Goal: Check status: Check status

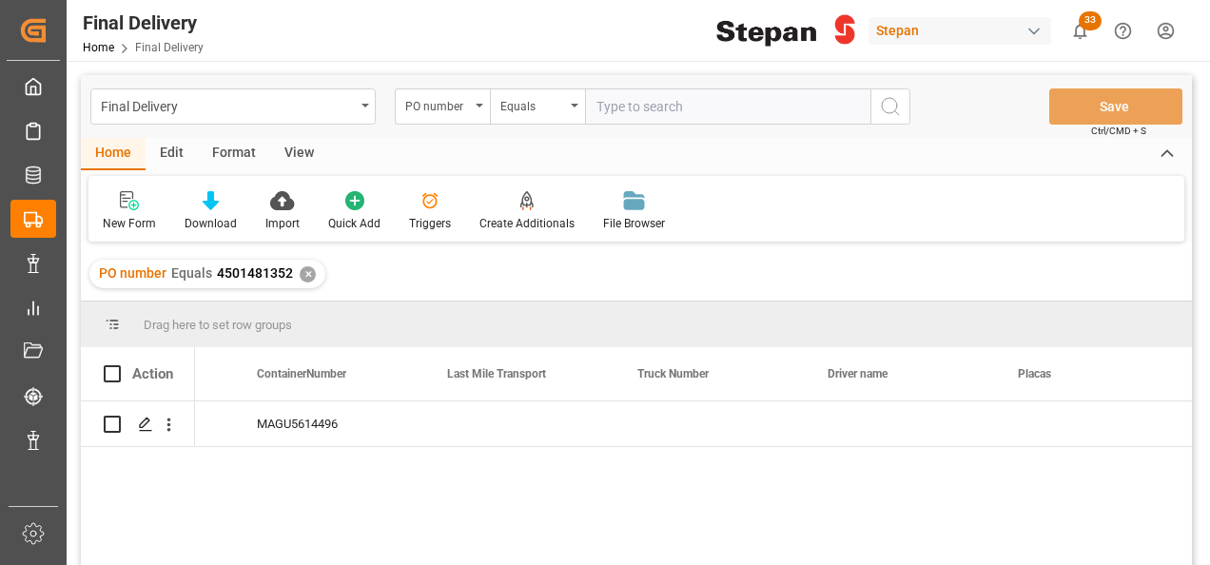
scroll to position [0, 3385]
click at [492, 439] on div "Press SPACE to select this row." at bounding box center [519, 423] width 190 height 45
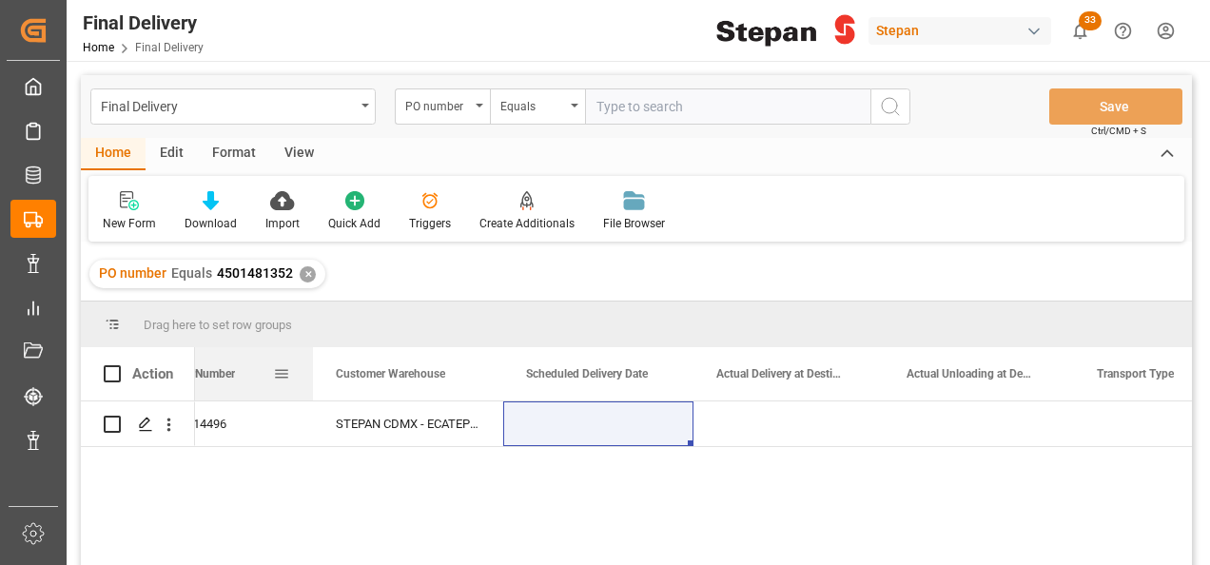
scroll to position [0, 2507]
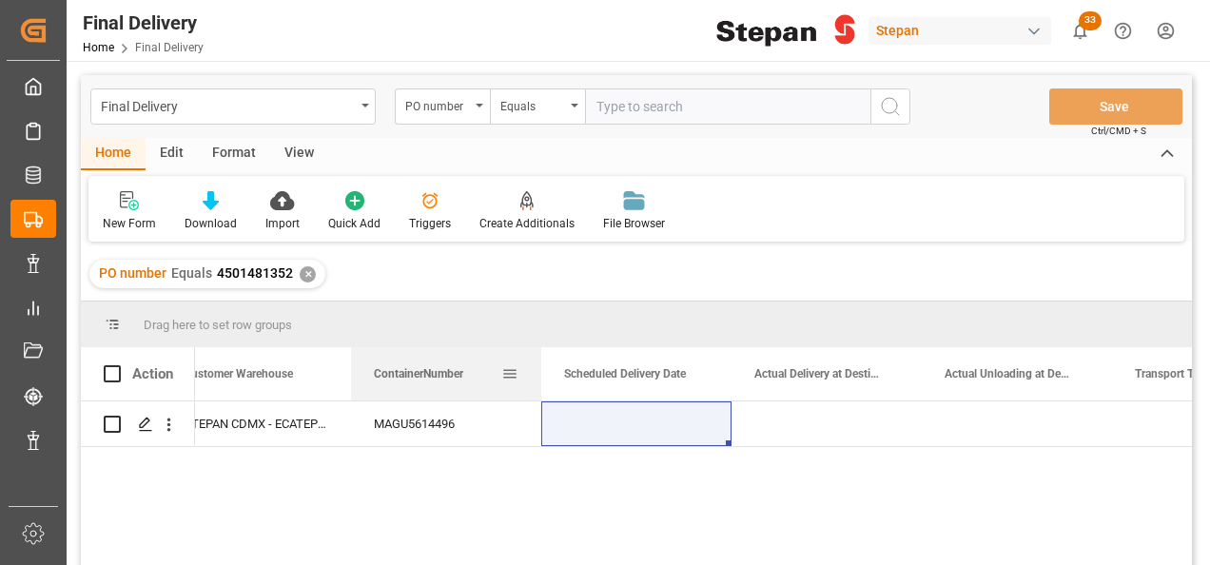
drag, startPoint x: 1016, startPoint y: 377, endPoint x: 417, endPoint y: 382, distance: 599.2
click at [352, 422] on div "MAGU5614496" at bounding box center [446, 423] width 190 height 45
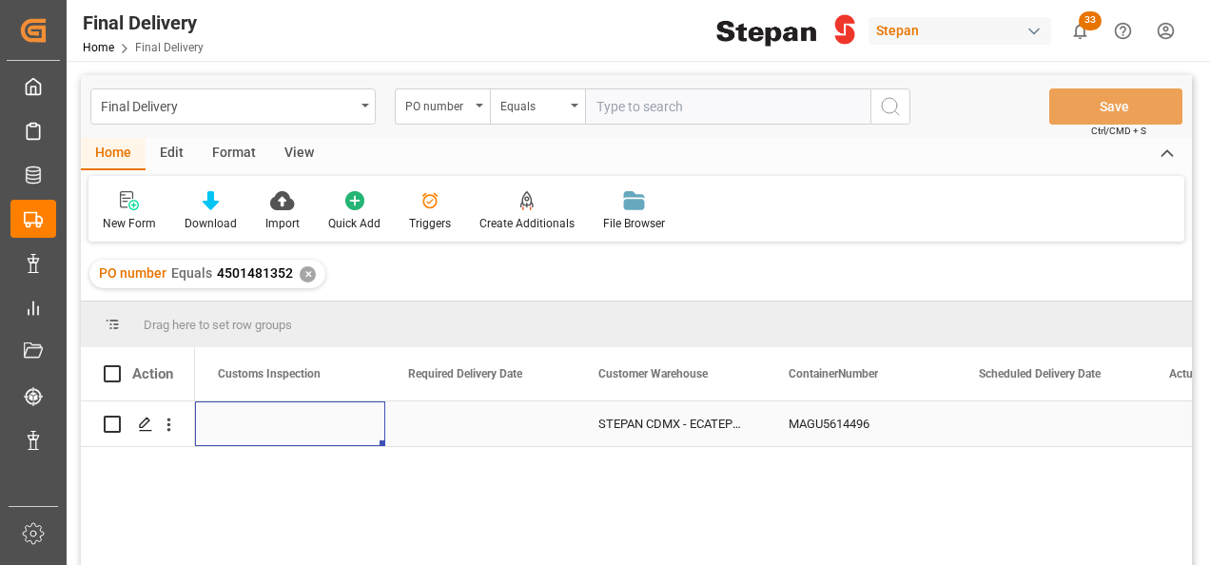
scroll to position [0, 1902]
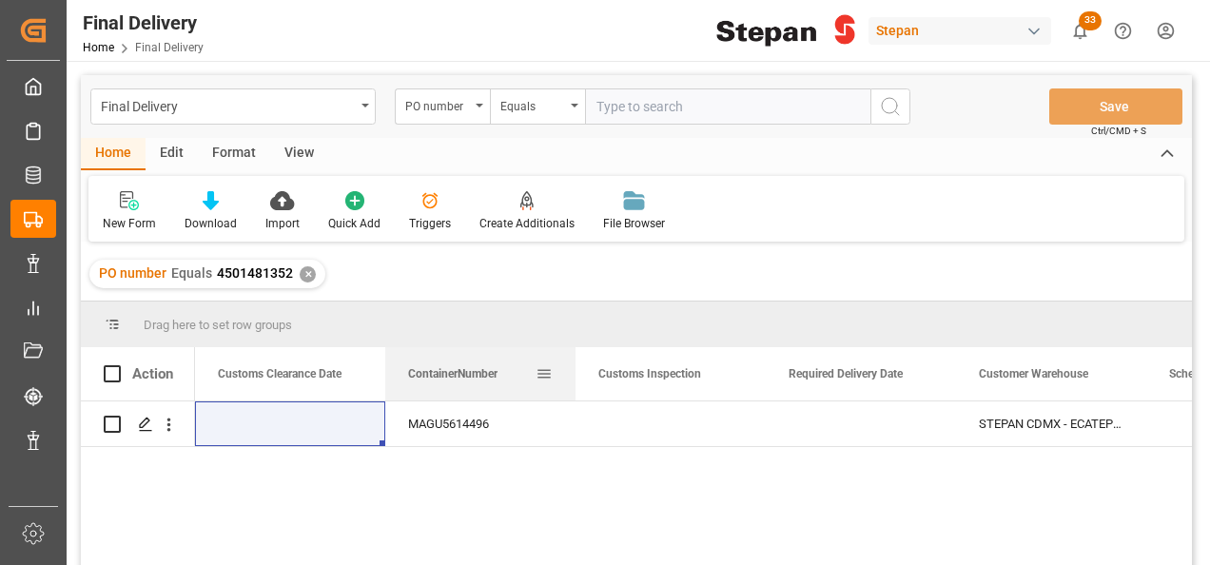
drag, startPoint x: 1018, startPoint y: 373, endPoint x: 481, endPoint y: 398, distance: 536.9
click at [521, 420] on div "MAGU5614496" at bounding box center [480, 423] width 190 height 45
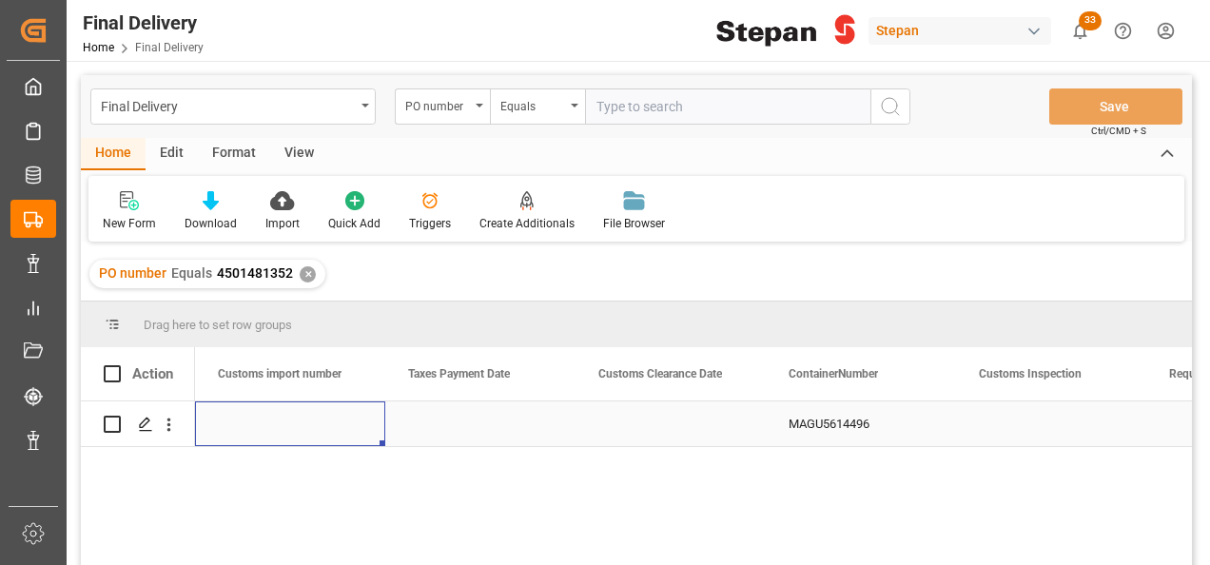
scroll to position [0, 0]
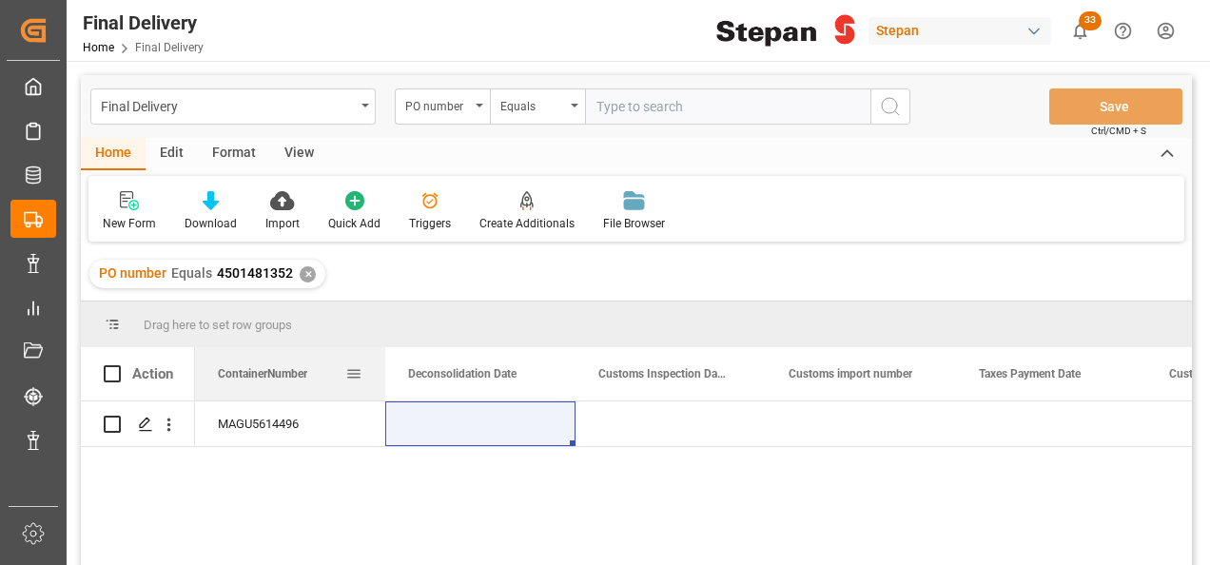
drag, startPoint x: 1173, startPoint y: 377, endPoint x: 333, endPoint y: 368, distance: 839.8
click at [336, 368] on div "ContainerNumber" at bounding box center [281, 373] width 127 height 53
click at [295, 420] on div "MAGU5614496" at bounding box center [290, 423] width 190 height 45
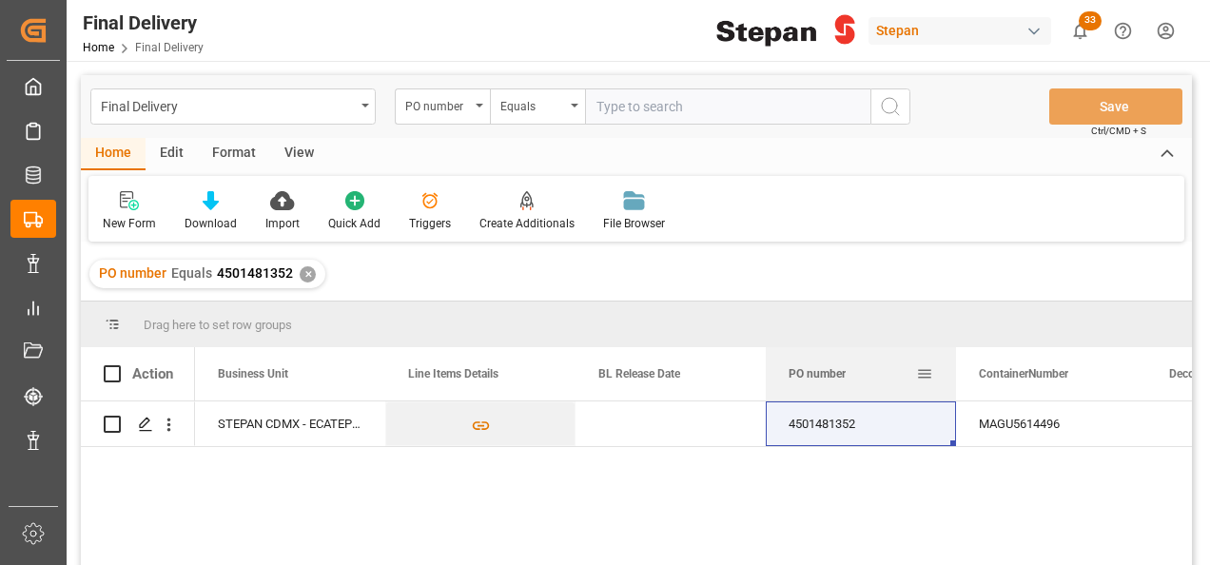
drag, startPoint x: 264, startPoint y: 385, endPoint x: 906, endPoint y: 387, distance: 641.9
click at [906, 387] on div "PO number" at bounding box center [851, 373] width 127 height 53
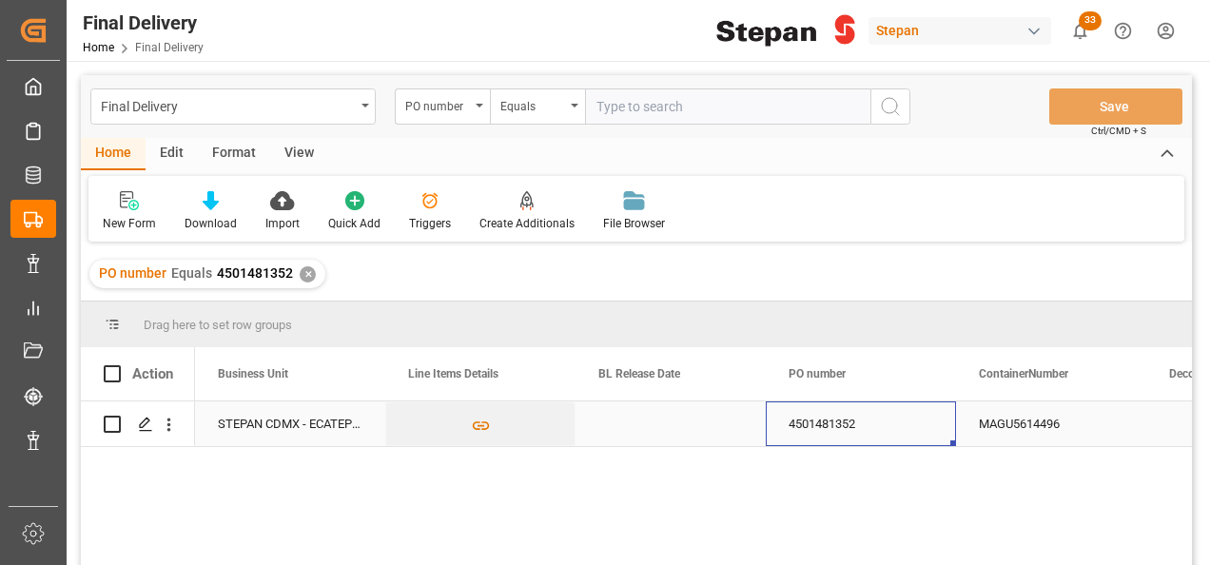
drag, startPoint x: 901, startPoint y: 411, endPoint x: 883, endPoint y: 409, distance: 17.2
click at [900, 412] on div "4501481352" at bounding box center [861, 423] width 190 height 45
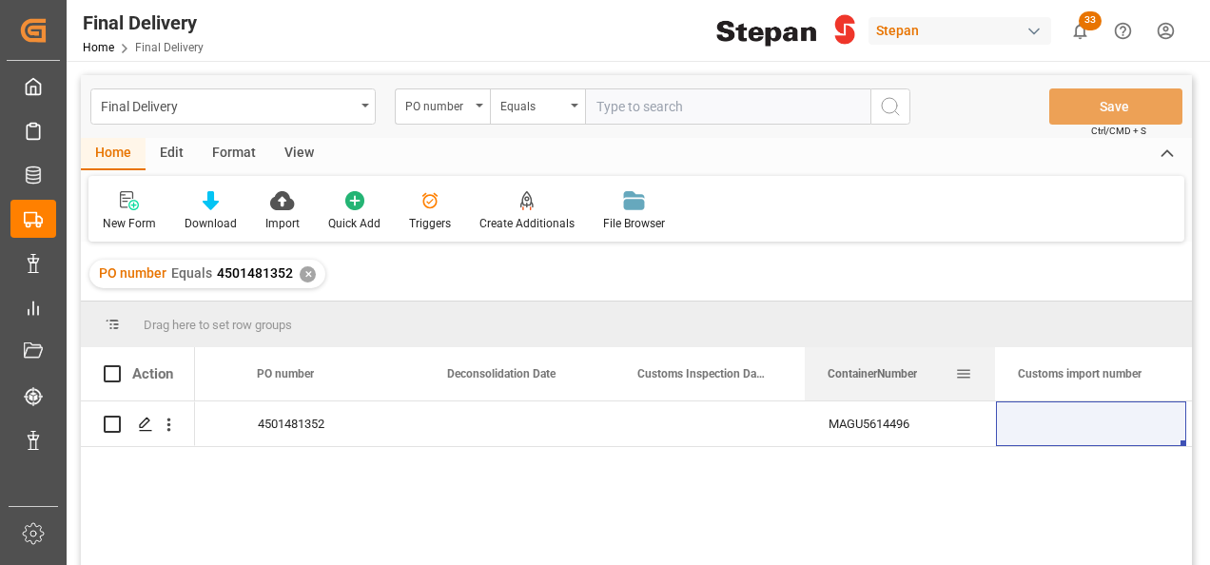
drag, startPoint x: 471, startPoint y: 364, endPoint x: 630, endPoint y: 360, distance: 158.9
click at [890, 370] on div "ContainerNumber" at bounding box center [890, 373] width 127 height 53
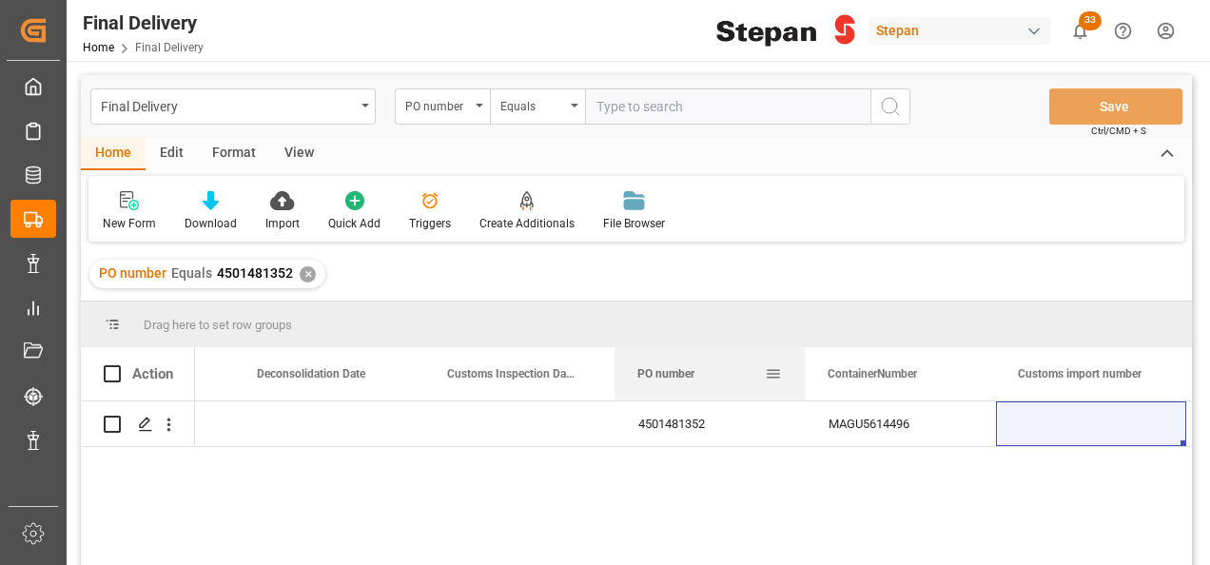
drag, startPoint x: 276, startPoint y: 374, endPoint x: 714, endPoint y: 379, distance: 438.5
click at [714, 379] on div "PO number" at bounding box center [700, 373] width 127 height 53
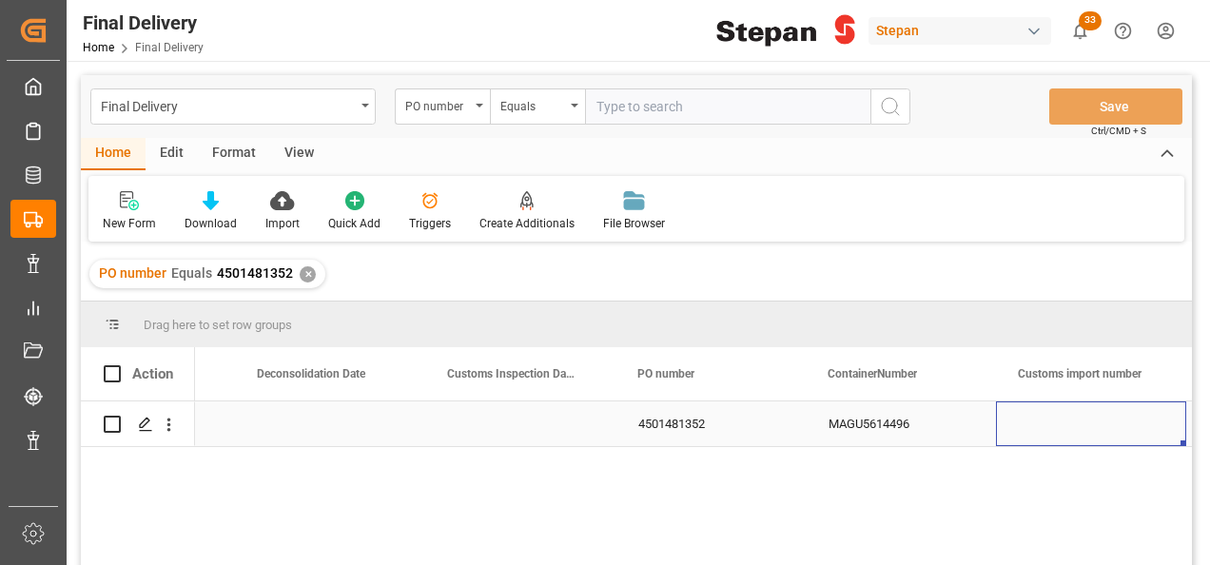
click at [1039, 425] on div "Press SPACE to select this row." at bounding box center [1091, 423] width 190 height 45
click at [1039, 425] on input "Press SPACE to select this row." at bounding box center [1091, 435] width 160 height 36
type input "25 16 1742 5004580"
click at [942, 423] on div "MAGU5614496" at bounding box center [901, 423] width 190 height 45
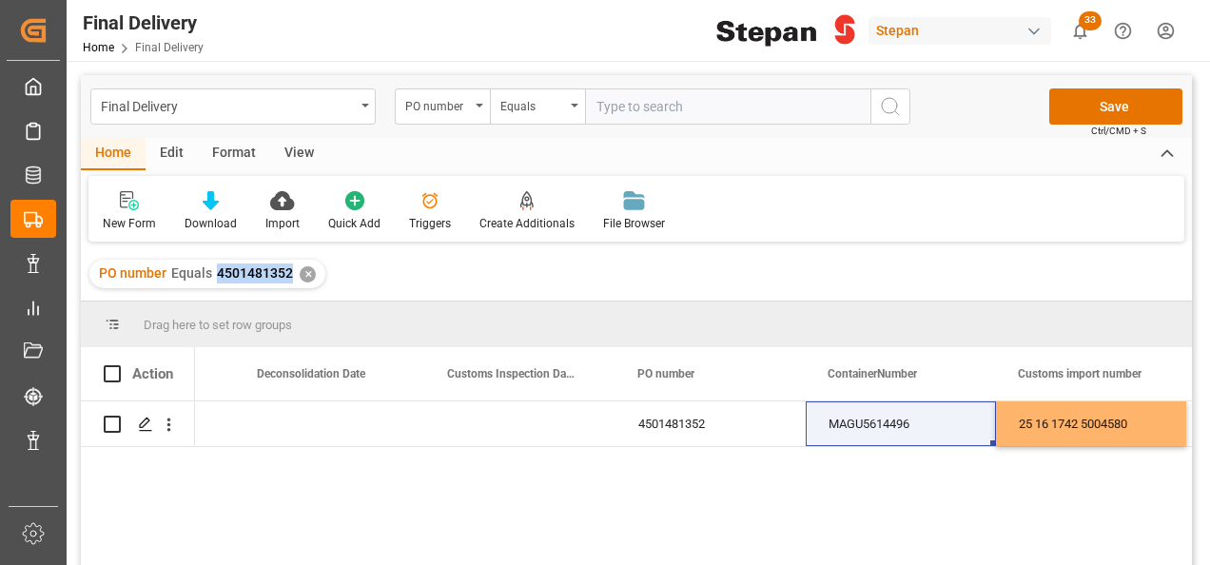
drag, startPoint x: 212, startPoint y: 266, endPoint x: 290, endPoint y: 287, distance: 80.7
click at [290, 287] on div "PO number Equals 4501481352 ✕" at bounding box center [207, 274] width 236 height 29
copy span "4501481352"
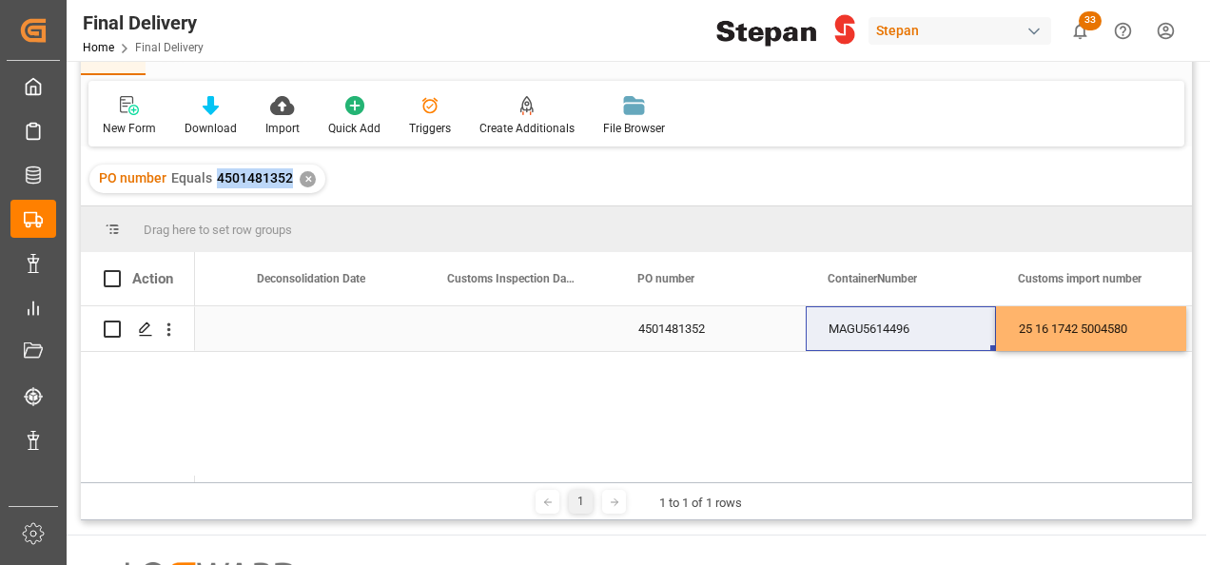
click at [574, 331] on div "Press SPACE to select this row." at bounding box center [520, 328] width 190 height 45
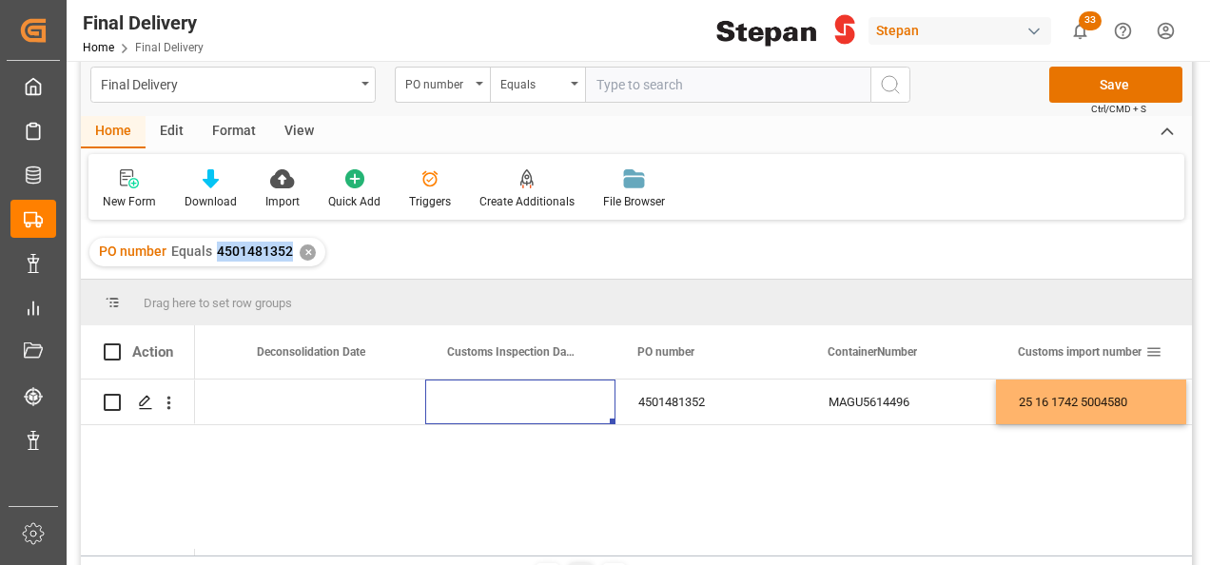
scroll to position [0, 0]
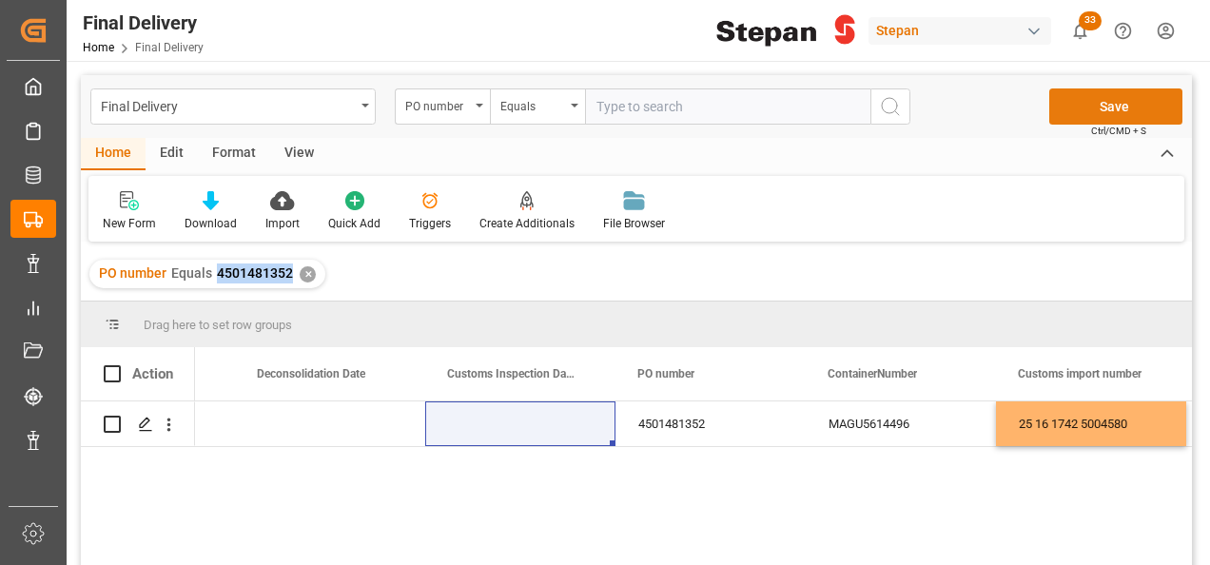
click at [1101, 104] on button "Save" at bounding box center [1115, 106] width 133 height 36
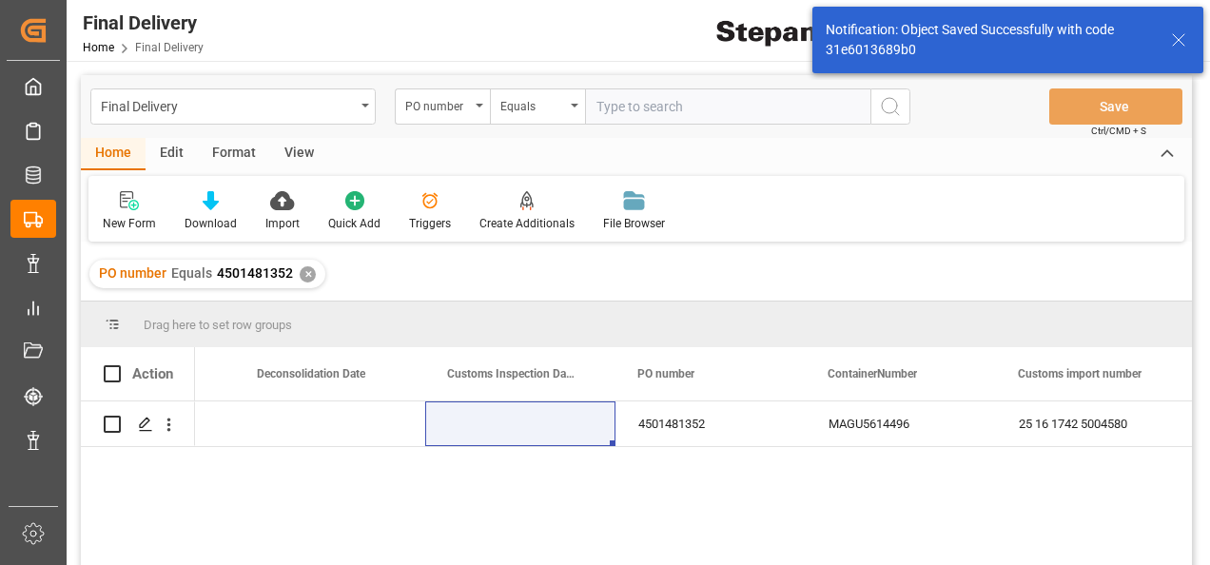
click at [305, 274] on div "✕" at bounding box center [308, 274] width 16 height 16
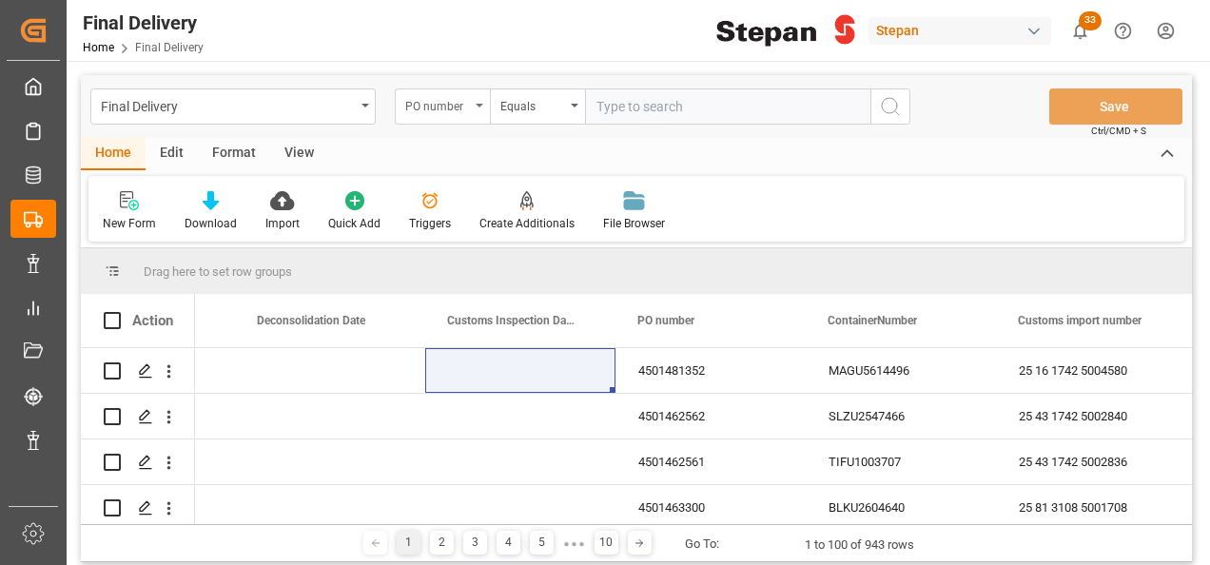
click at [479, 99] on div "PO number" at bounding box center [442, 106] width 95 height 36
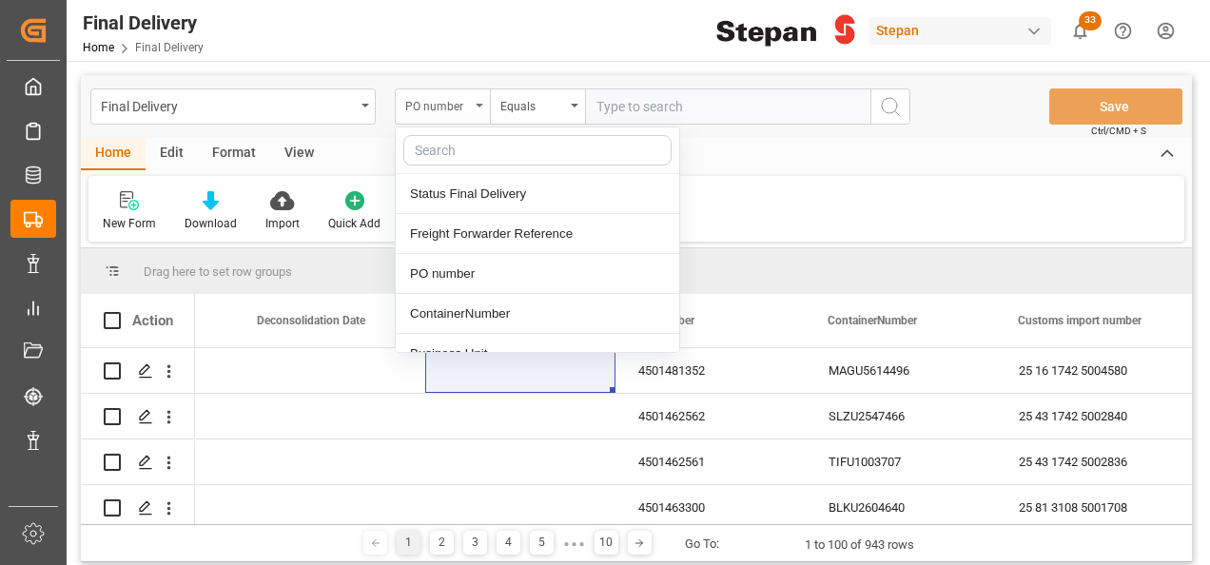
scroll to position [0, 912]
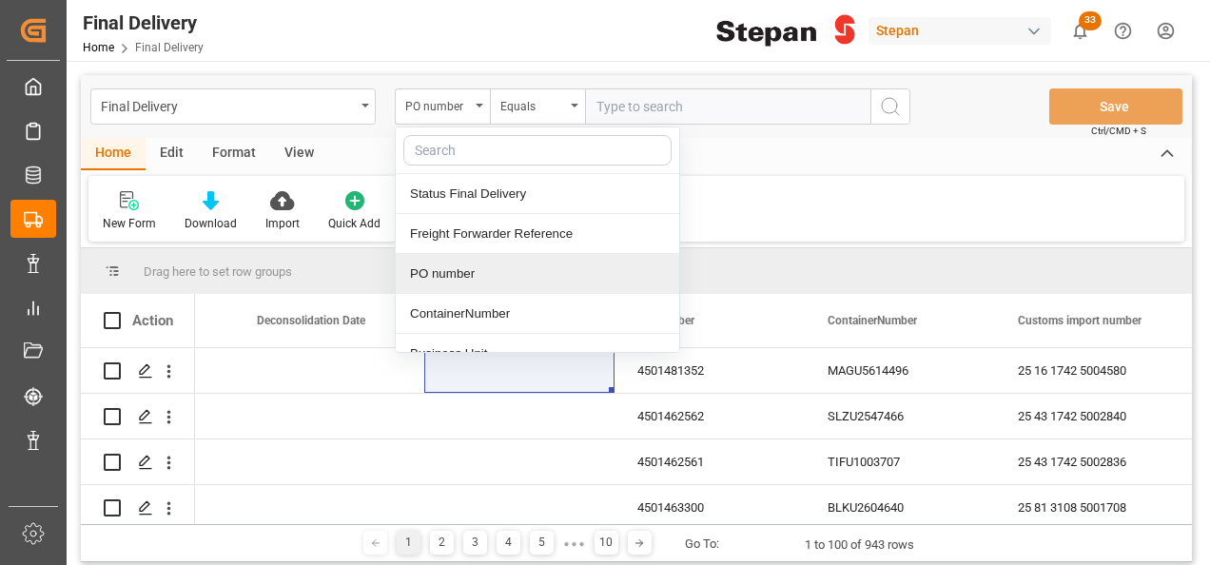
click at [458, 275] on div "PO number" at bounding box center [537, 274] width 283 height 40
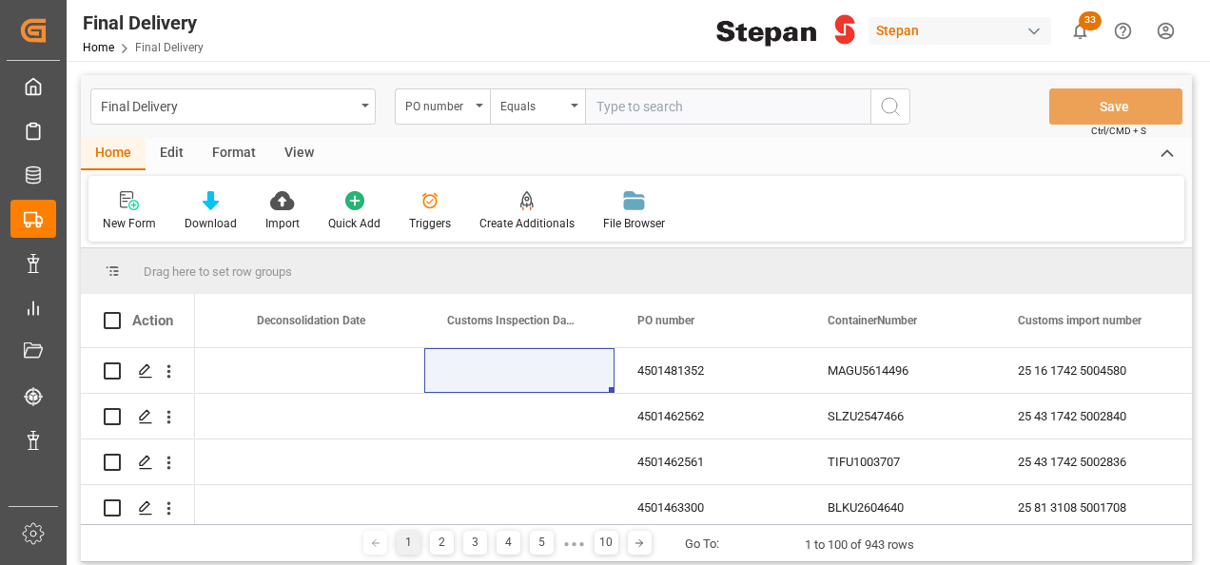
click at [618, 102] on input "text" at bounding box center [727, 106] width 285 height 36
paste input "4501481345"
type input "4501481345"
click at [892, 101] on icon "search button" at bounding box center [890, 106] width 23 height 23
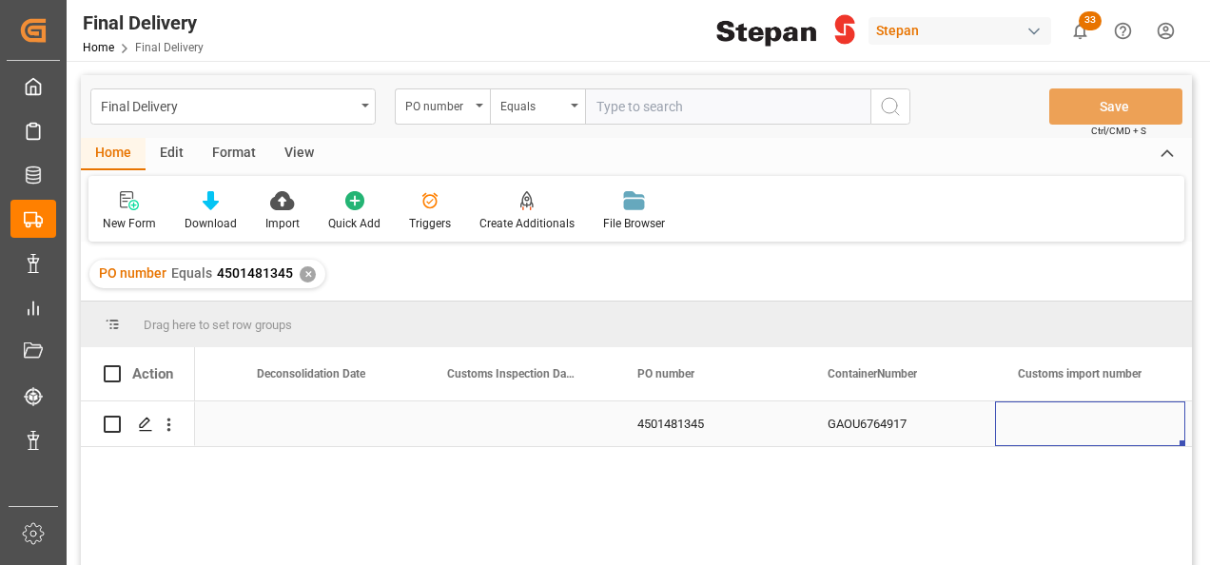
click at [1070, 430] on div "Press SPACE to select this row." at bounding box center [1090, 423] width 190 height 45
click at [1070, 430] on input "Press SPACE to select this row." at bounding box center [1090, 435] width 160 height 36
type input "25 16 1742 5004582"
click at [744, 426] on div "4501481345" at bounding box center [709, 423] width 190 height 45
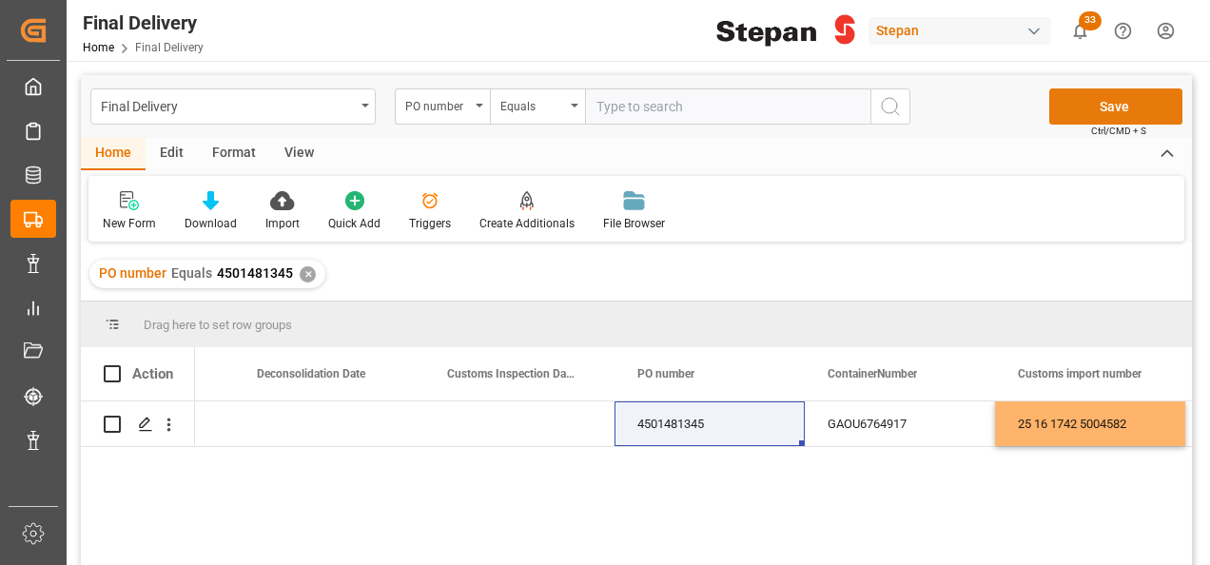
click at [1106, 103] on button "Save" at bounding box center [1115, 106] width 133 height 36
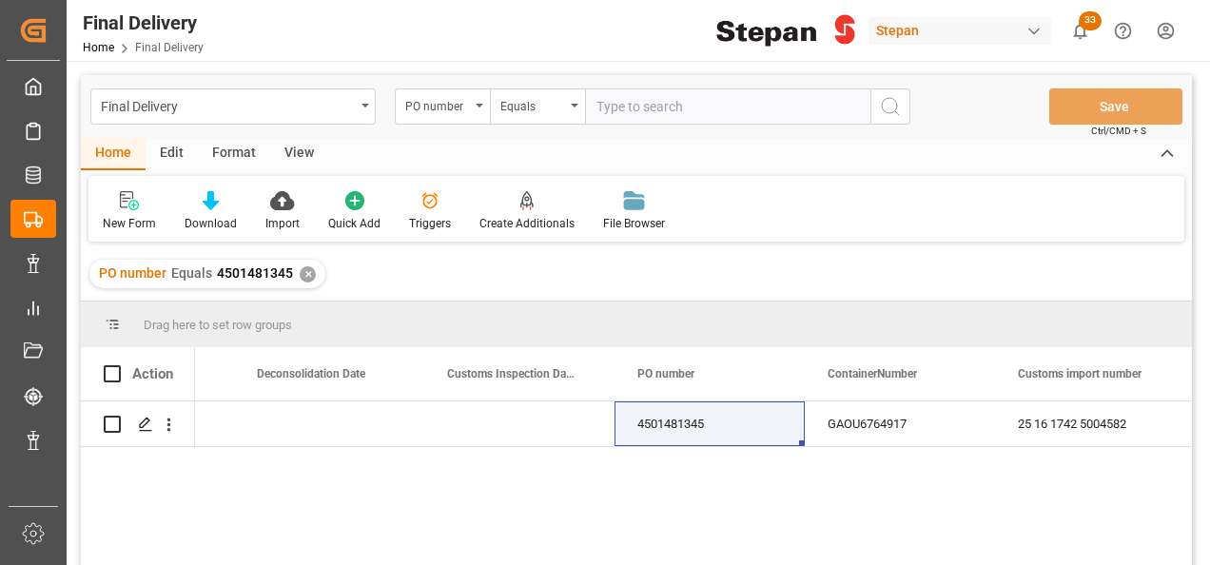
click at [613, 97] on input "text" at bounding box center [727, 106] width 285 height 36
paste input "4501451869"
type input "4501451869"
click at [891, 107] on icon "search button" at bounding box center [890, 106] width 23 height 23
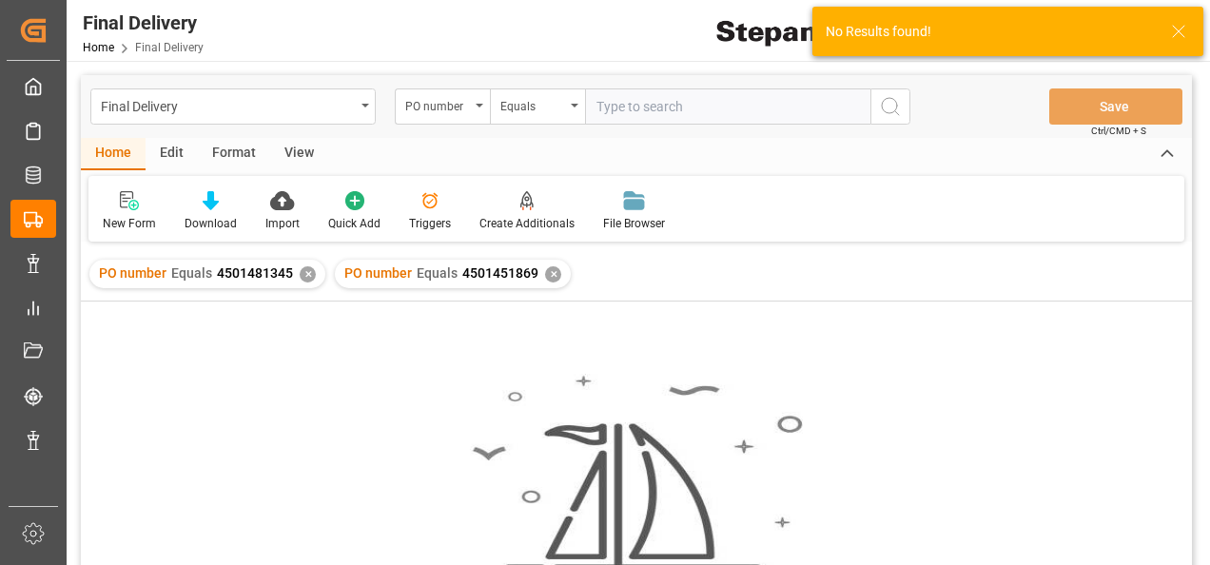
click at [301, 270] on div "✕" at bounding box center [308, 274] width 16 height 16
